Goal: Information Seeking & Learning: Learn about a topic

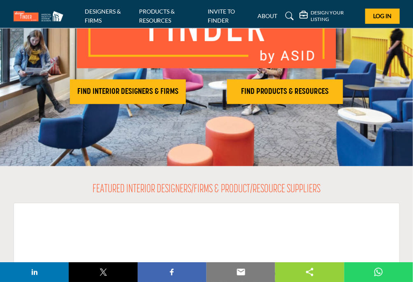
scroll to position [131, 0]
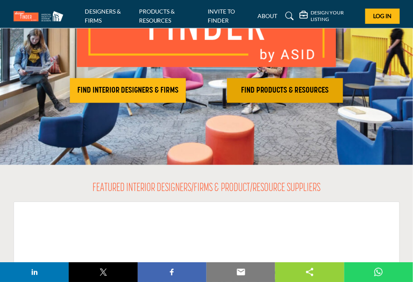
click at [184, 91] on h2 "FIND PRODUCTS & RESOURCES" at bounding box center [127, 91] width 111 height 10
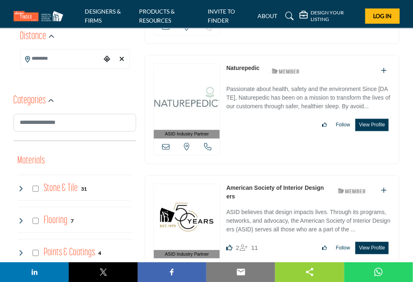
scroll to position [296, 0]
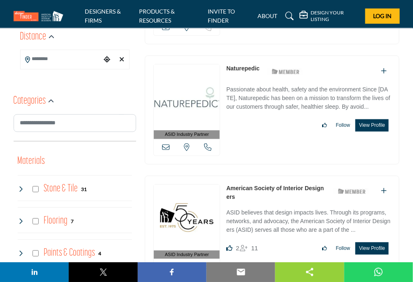
click at [239, 69] on link "Naturepedic" at bounding box center [242, 68] width 33 height 7
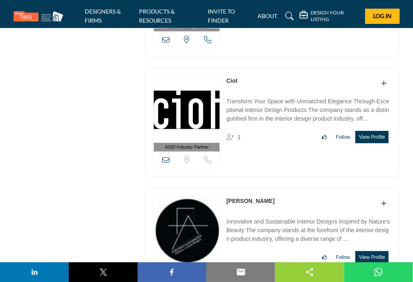
scroll to position [3762, 0]
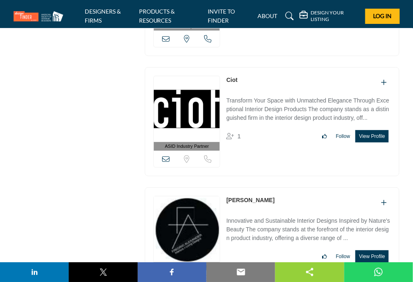
click at [229, 77] on link "Ciot" at bounding box center [231, 80] width 11 height 7
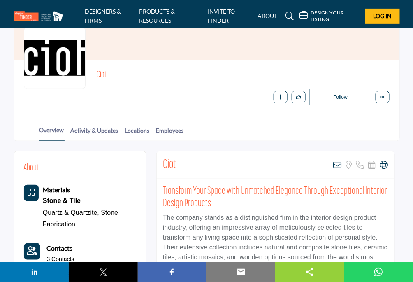
scroll to position [73, 0]
